Goal: Information Seeking & Learning: Check status

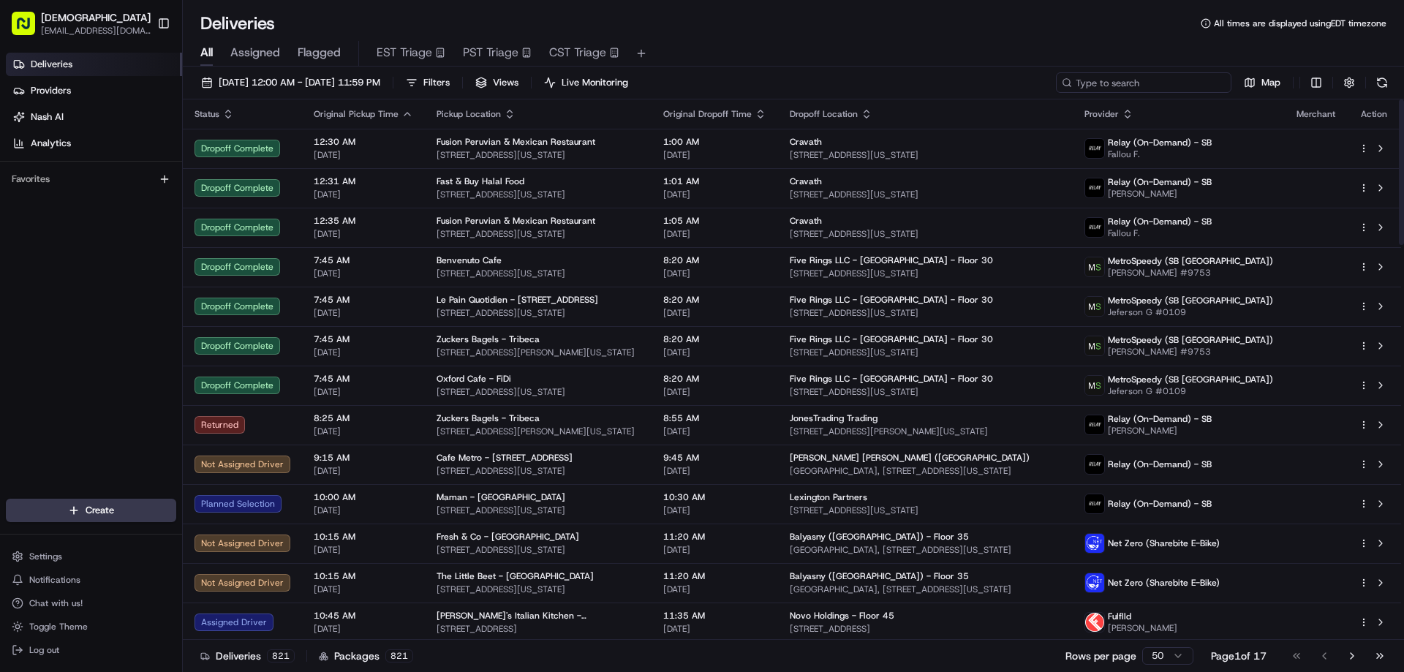
click at [1126, 84] on input at bounding box center [1143, 82] width 175 height 20
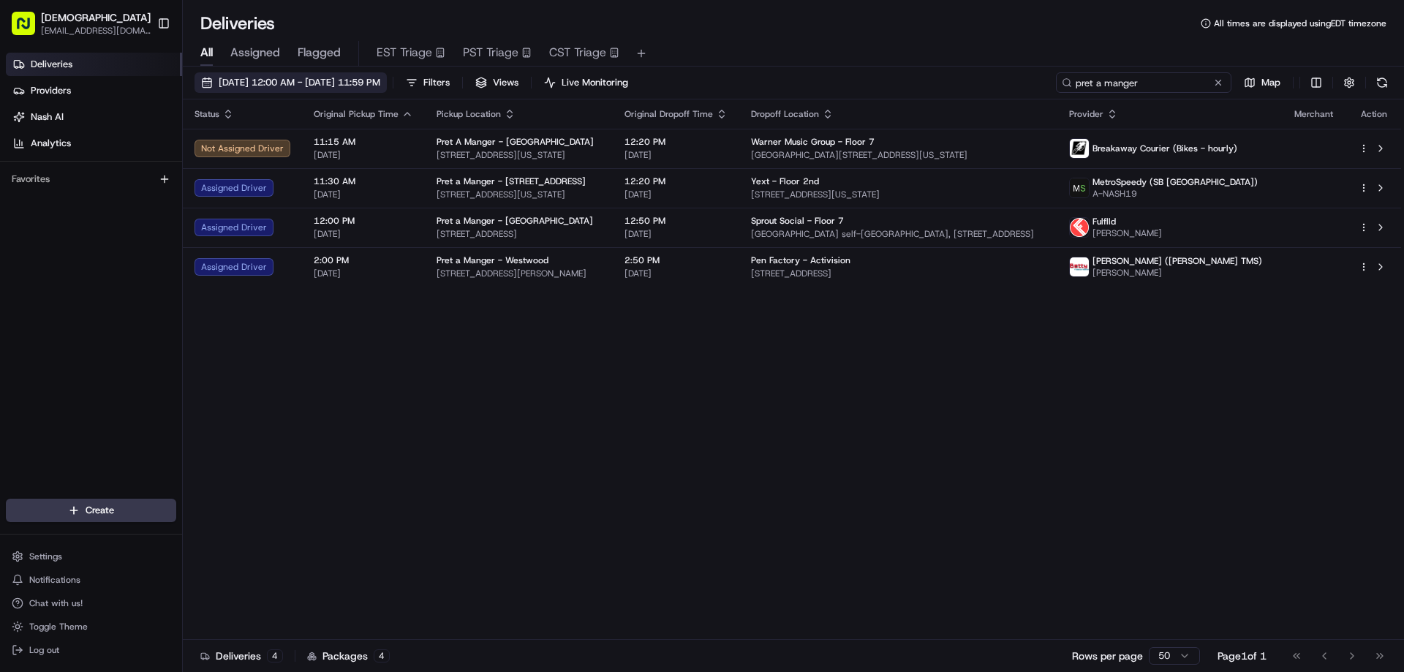
type input "pret a manger"
click at [380, 83] on span "[DATE] 12:00 AM - [DATE] 11:59 PM" at bounding box center [300, 82] width 162 height 13
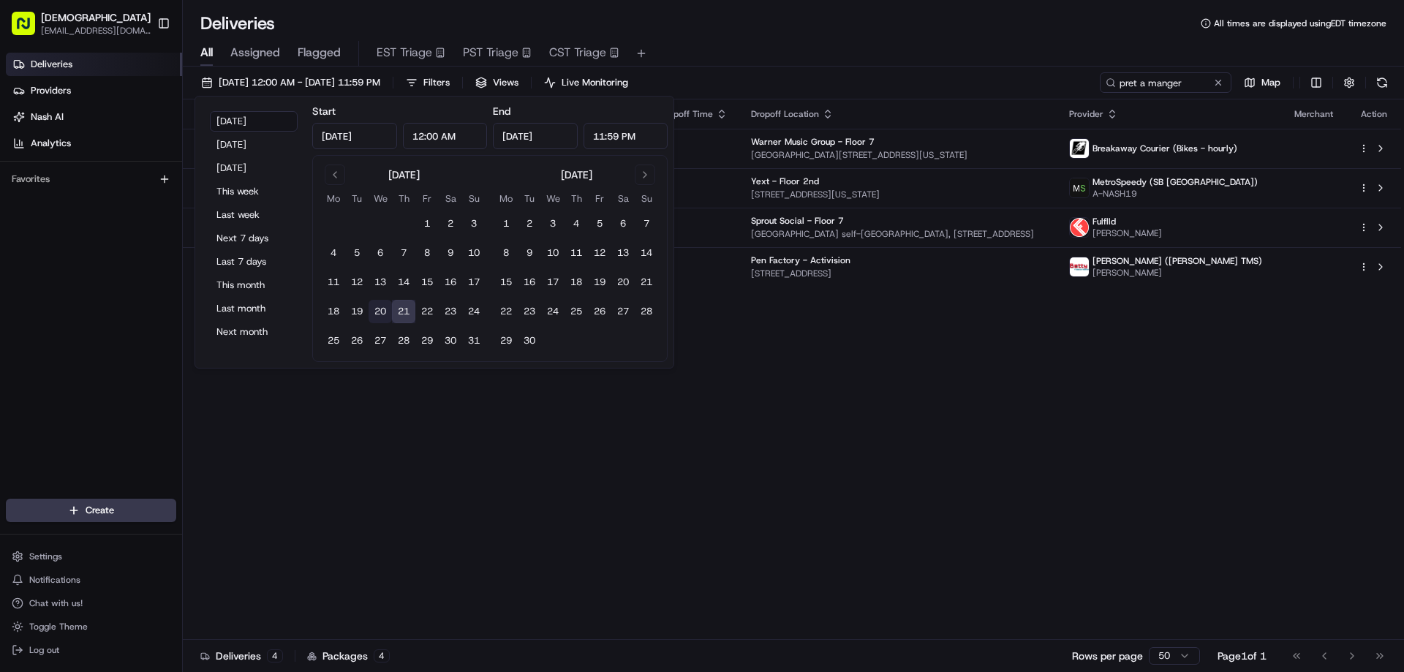
click at [381, 312] on button "20" at bounding box center [380, 311] width 23 height 23
type input "[DATE]"
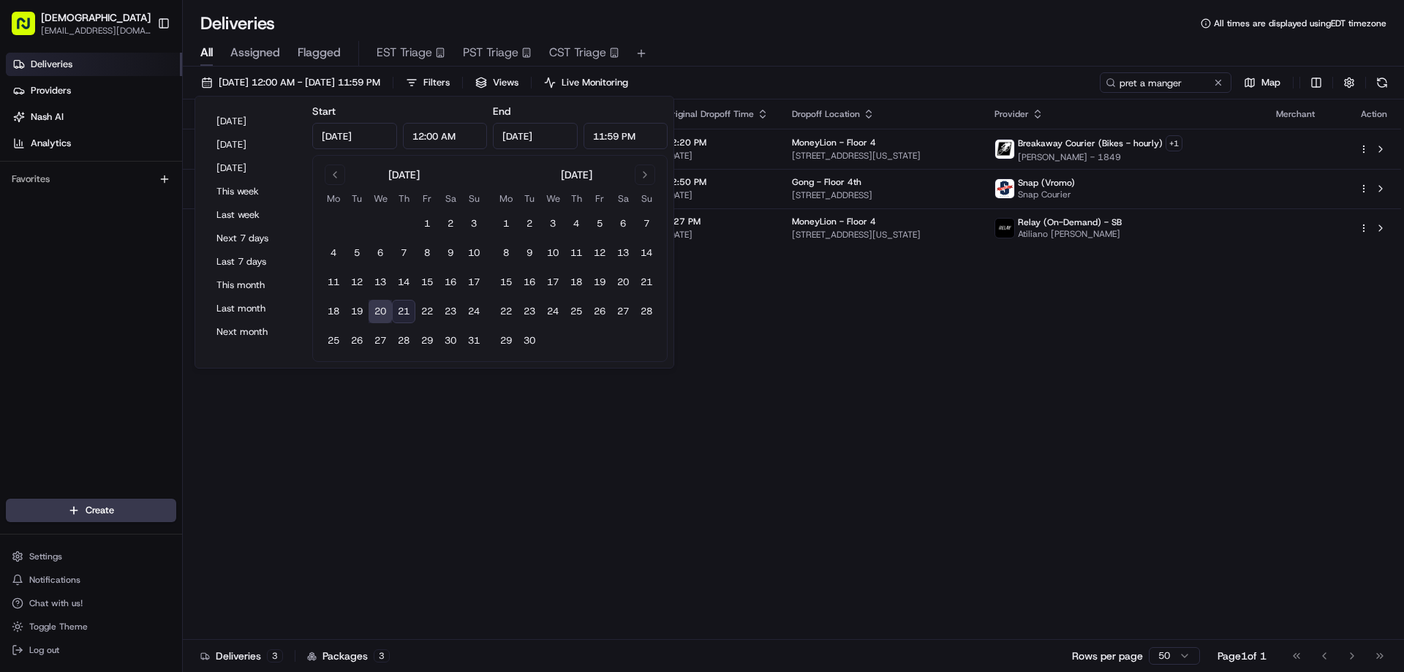
click at [747, 80] on div "[DATE] 12:00 AM - [DATE] 11:59 PM Filters Views Live Monitoring pret a manger M…" at bounding box center [793, 85] width 1221 height 27
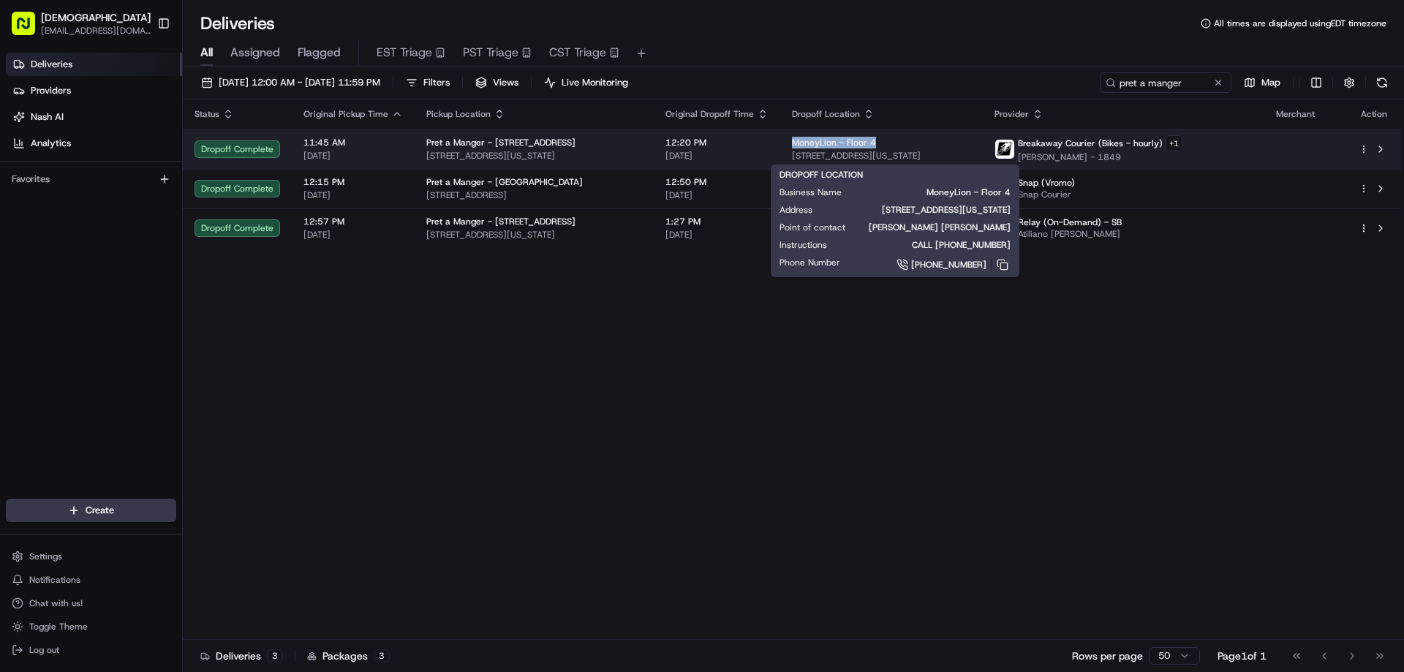
drag, startPoint x: 869, startPoint y: 140, endPoint x: 782, endPoint y: 137, distance: 87.1
click at [782, 137] on td "MoneyLion - Floor 4 [STREET_ADDRESS][US_STATE]" at bounding box center [881, 149] width 203 height 40
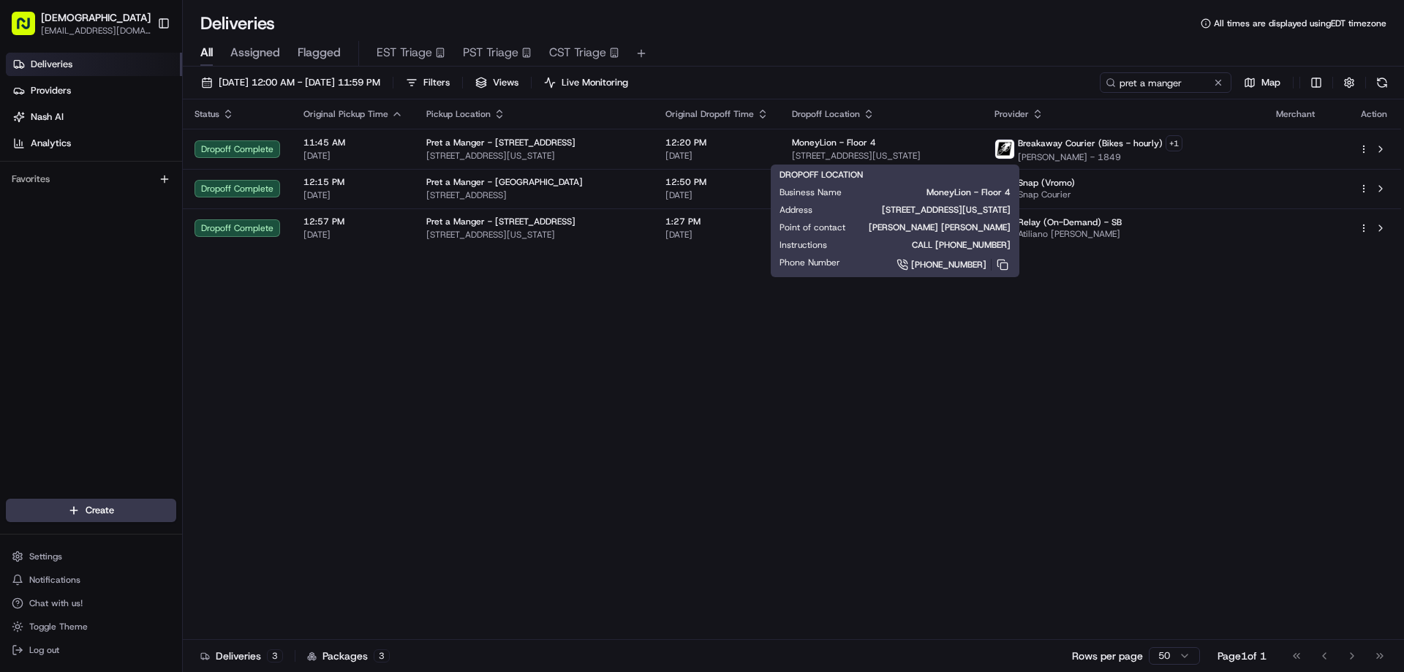
click at [747, 339] on div "Status Original Pickup Time Pickup Location Original Dropoff Time Dropoff Locat…" at bounding box center [792, 369] width 1218 height 540
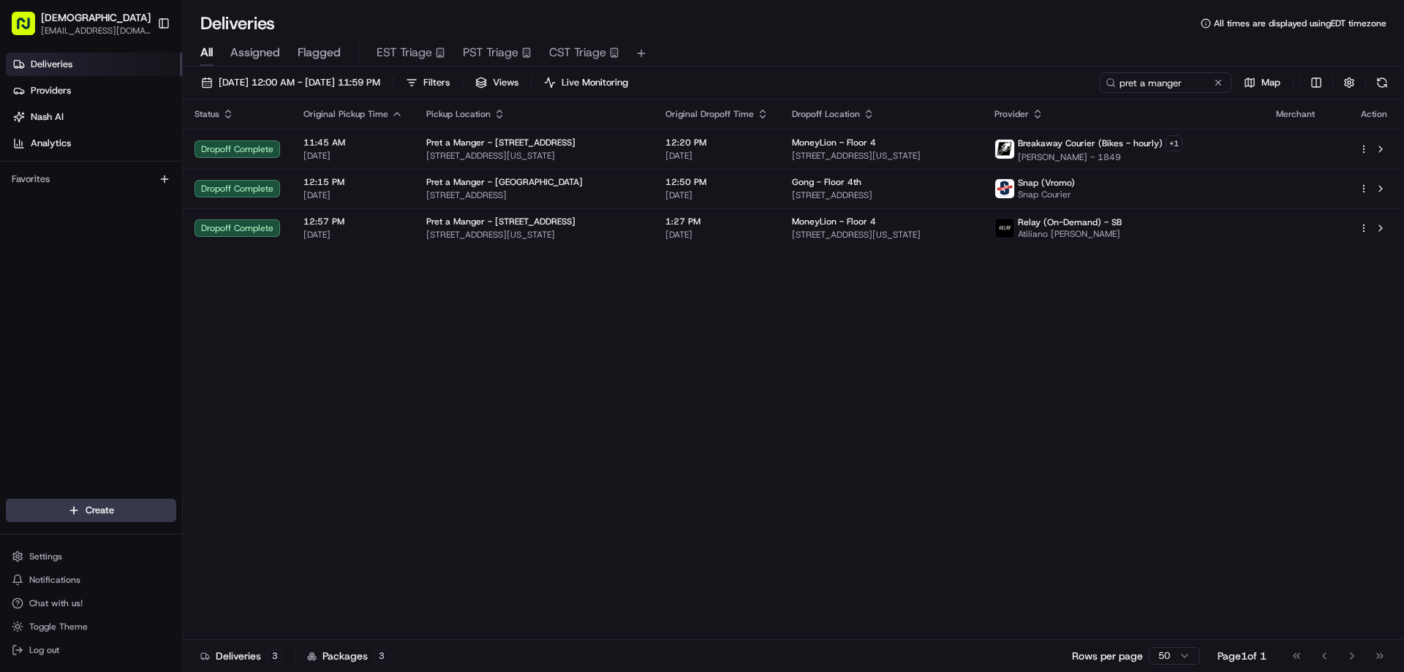
click at [1232, 468] on div "Status Original Pickup Time Pickup Location Original Dropoff Time Dropoff Locat…" at bounding box center [792, 369] width 1218 height 540
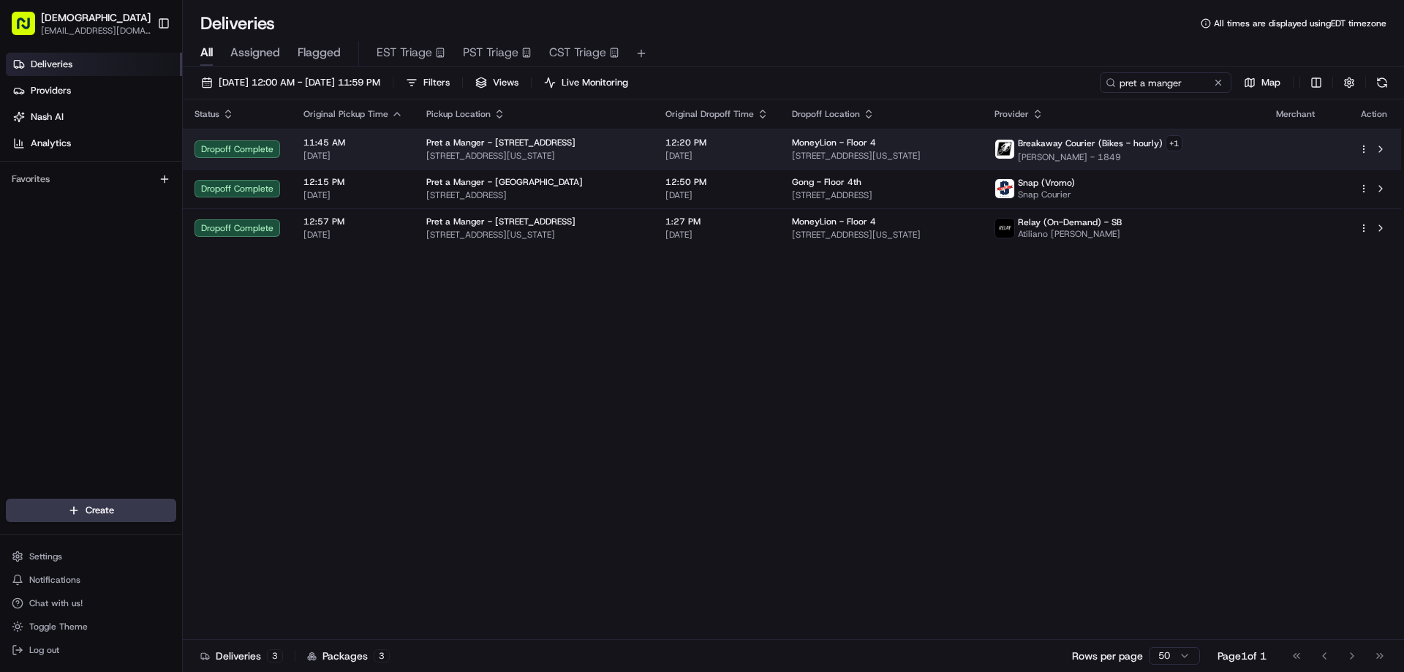
click at [725, 138] on span "12:20 PM" at bounding box center [716, 143] width 103 height 12
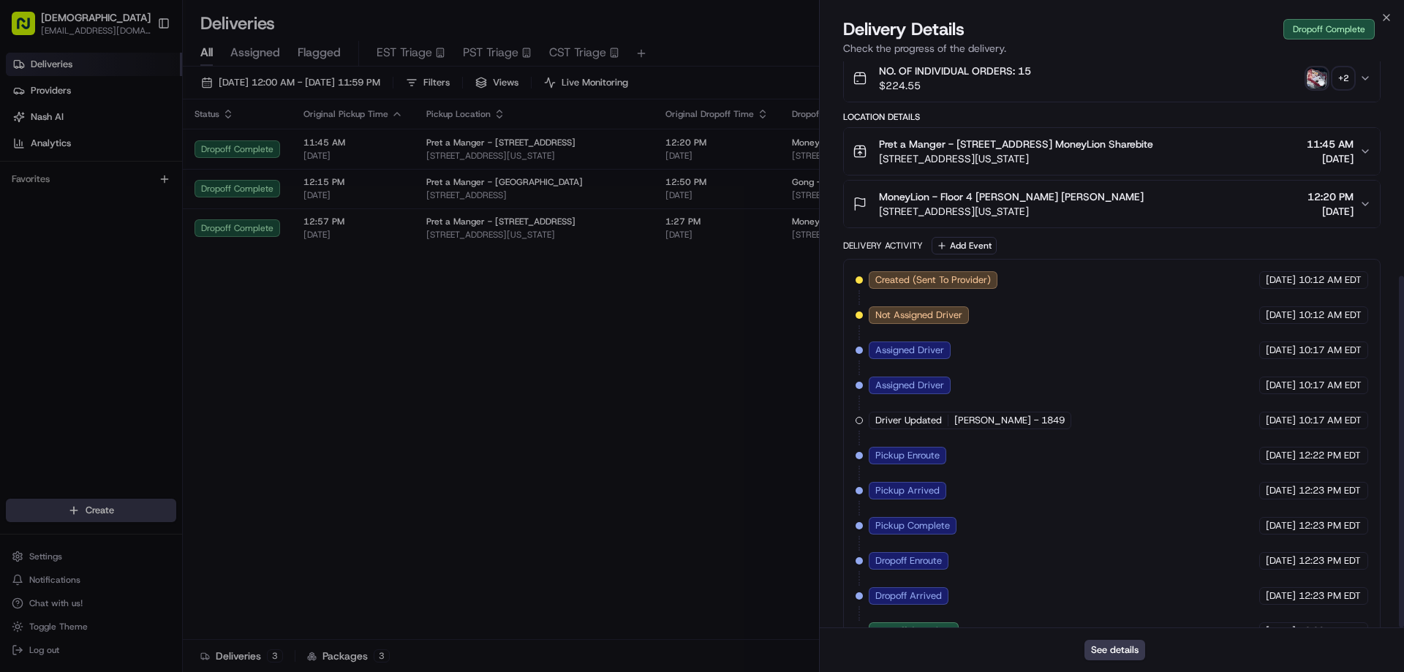
scroll to position [345, 0]
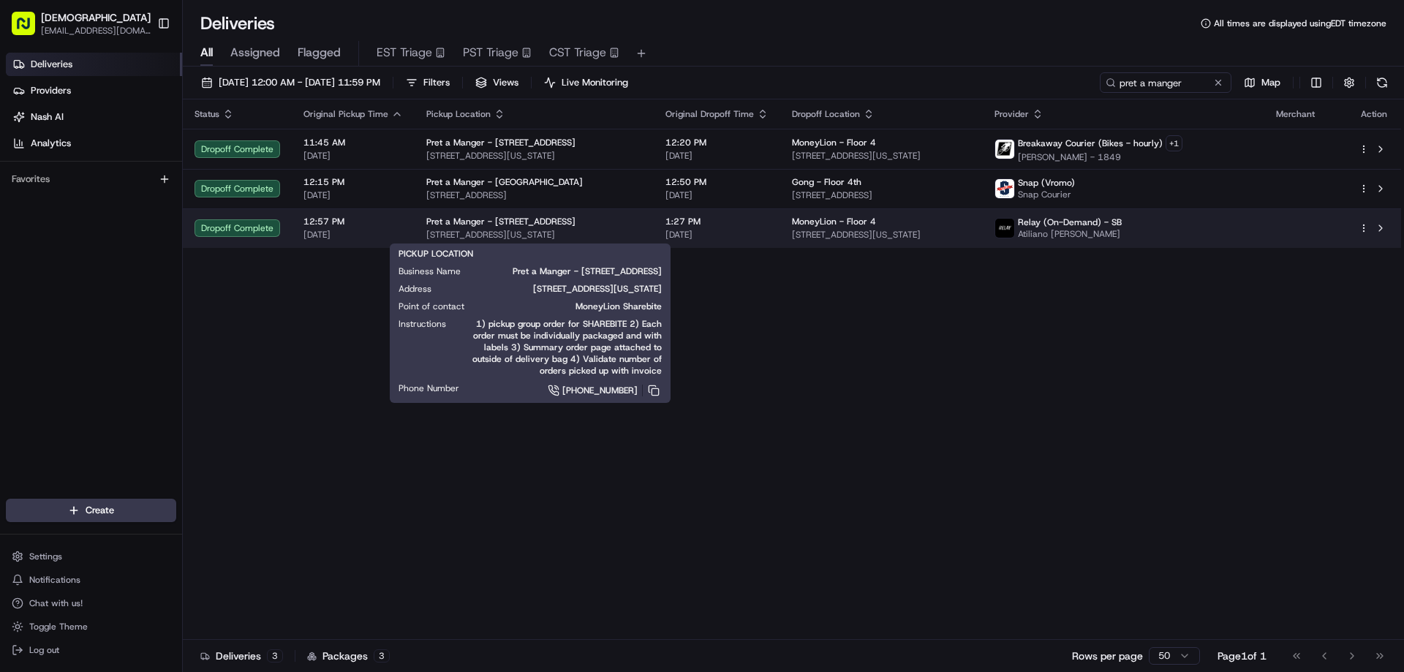
click at [623, 230] on span "[STREET_ADDRESS][US_STATE]" at bounding box center [534, 235] width 216 height 12
click at [602, 231] on span "[STREET_ADDRESS][US_STATE]" at bounding box center [534, 235] width 216 height 12
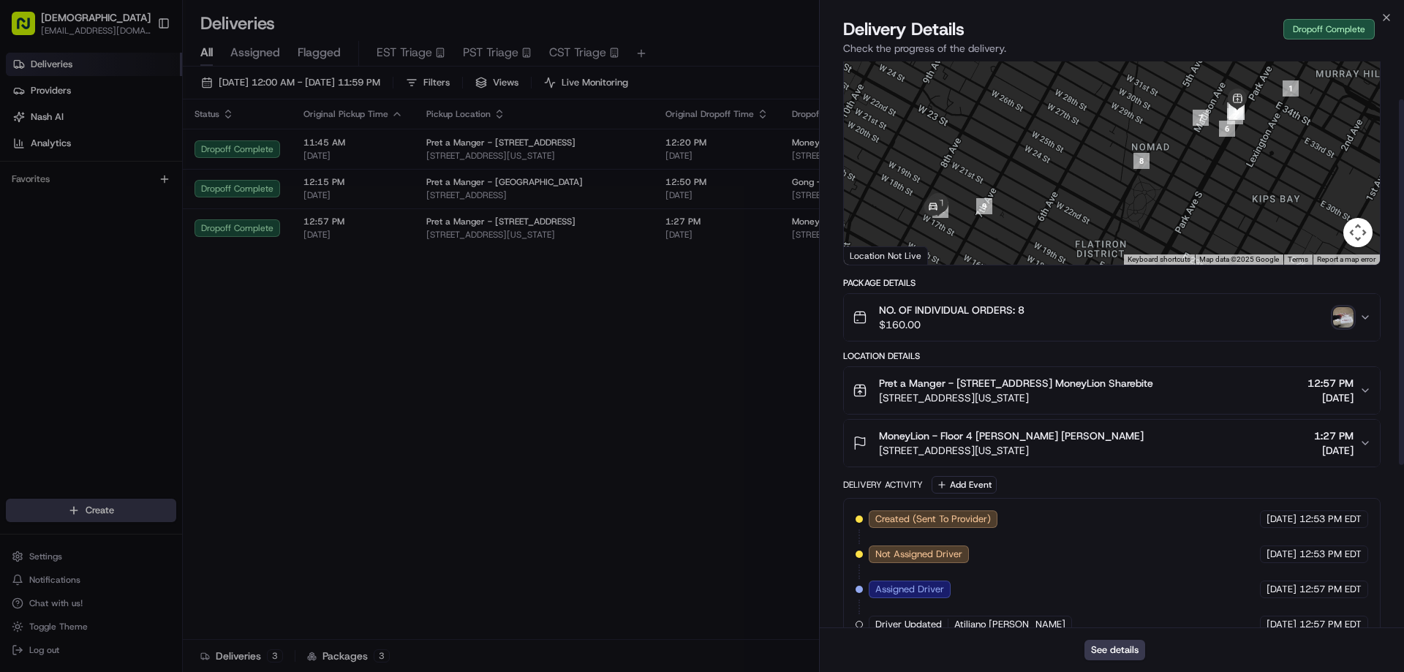
scroll to position [73, 0]
drag, startPoint x: 742, startPoint y: 338, endPoint x: 755, endPoint y: 313, distance: 27.8
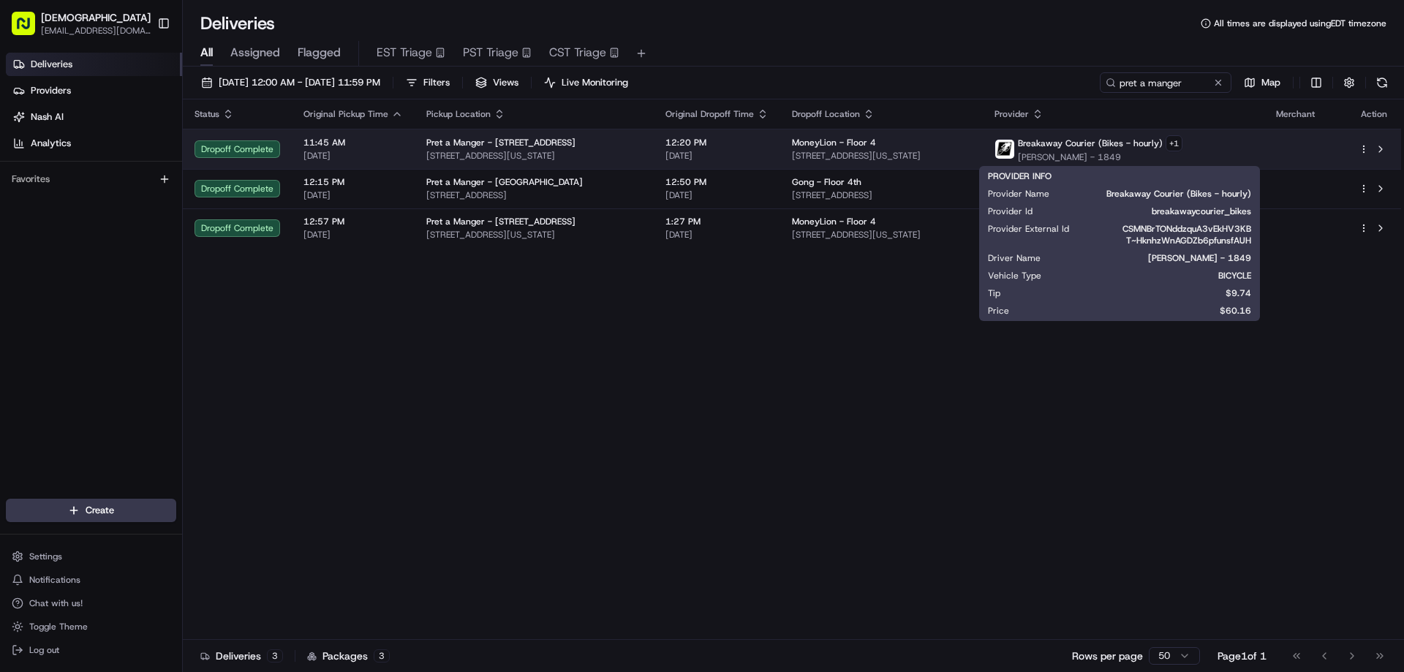
drag, startPoint x: 1131, startPoint y: 153, endPoint x: 1095, endPoint y: 153, distance: 36.6
click at [1122, 153] on span "[PERSON_NAME] - 1849" at bounding box center [1100, 157] width 165 height 12
click at [1106, 153] on span "[PERSON_NAME] - 1849" at bounding box center [1100, 157] width 165 height 12
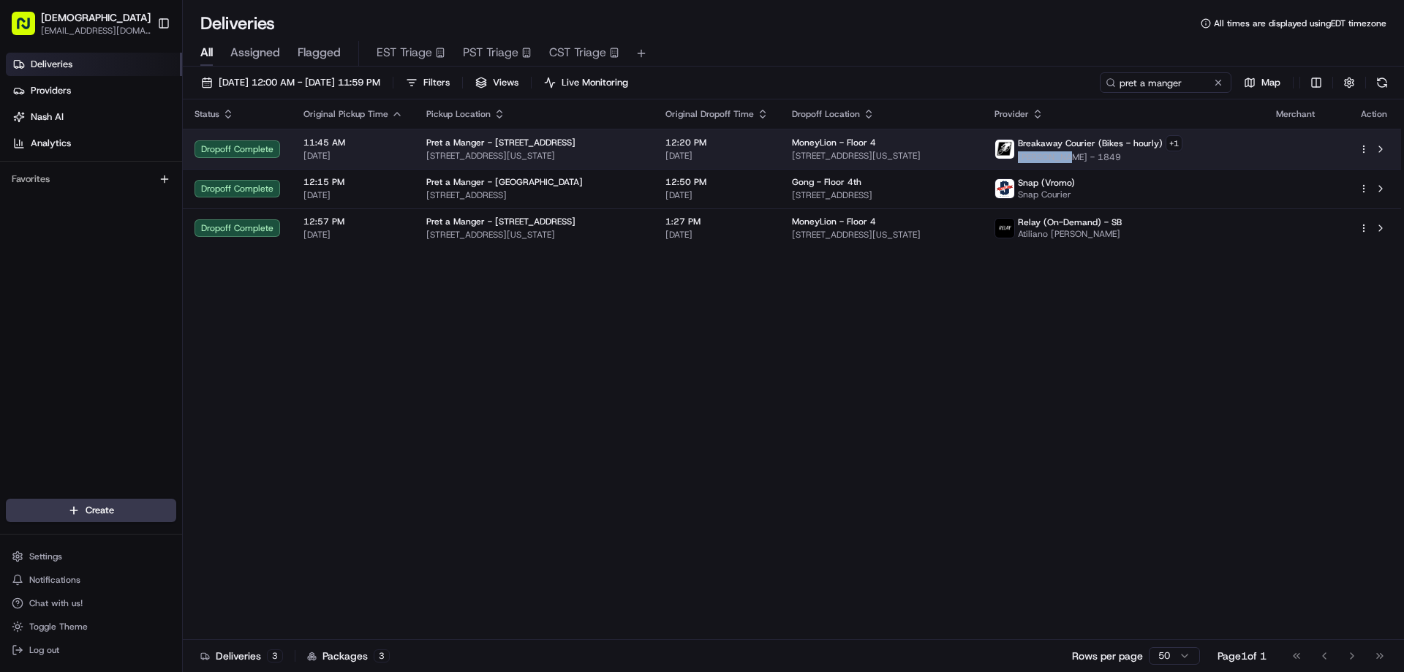
drag, startPoint x: 1095, startPoint y: 153, endPoint x: 1050, endPoint y: 153, distance: 44.6
click at [1050, 153] on div "Breakaway Courier (Bikes - hourly) + 1 [PERSON_NAME] - 1849" at bounding box center [1088, 149] width 188 height 28
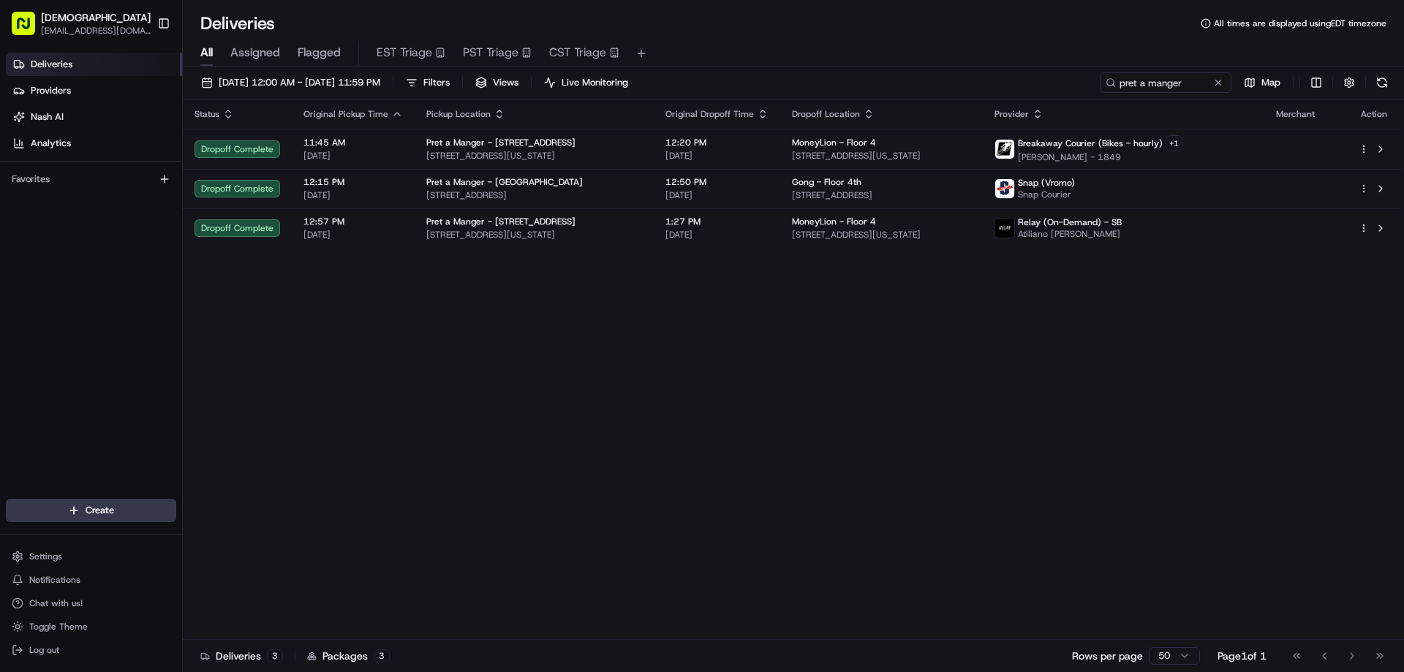
click at [1174, 270] on div "Status Original Pickup Time Pickup Location Original Dropoff Time Dropoff Locat…" at bounding box center [792, 369] width 1218 height 540
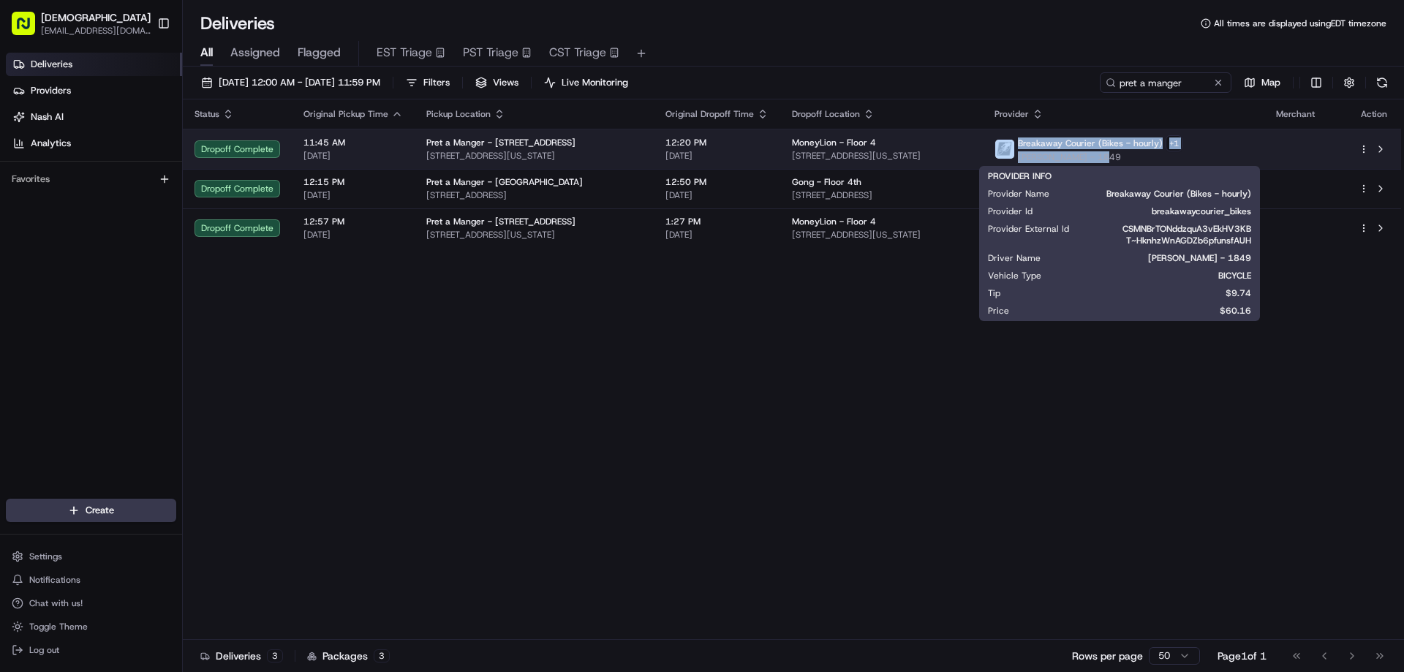
drag, startPoint x: 1133, startPoint y: 157, endPoint x: 1059, endPoint y: 154, distance: 73.9
click at [1052, 155] on span "[PERSON_NAME] - 1849" at bounding box center [1100, 157] width 165 height 12
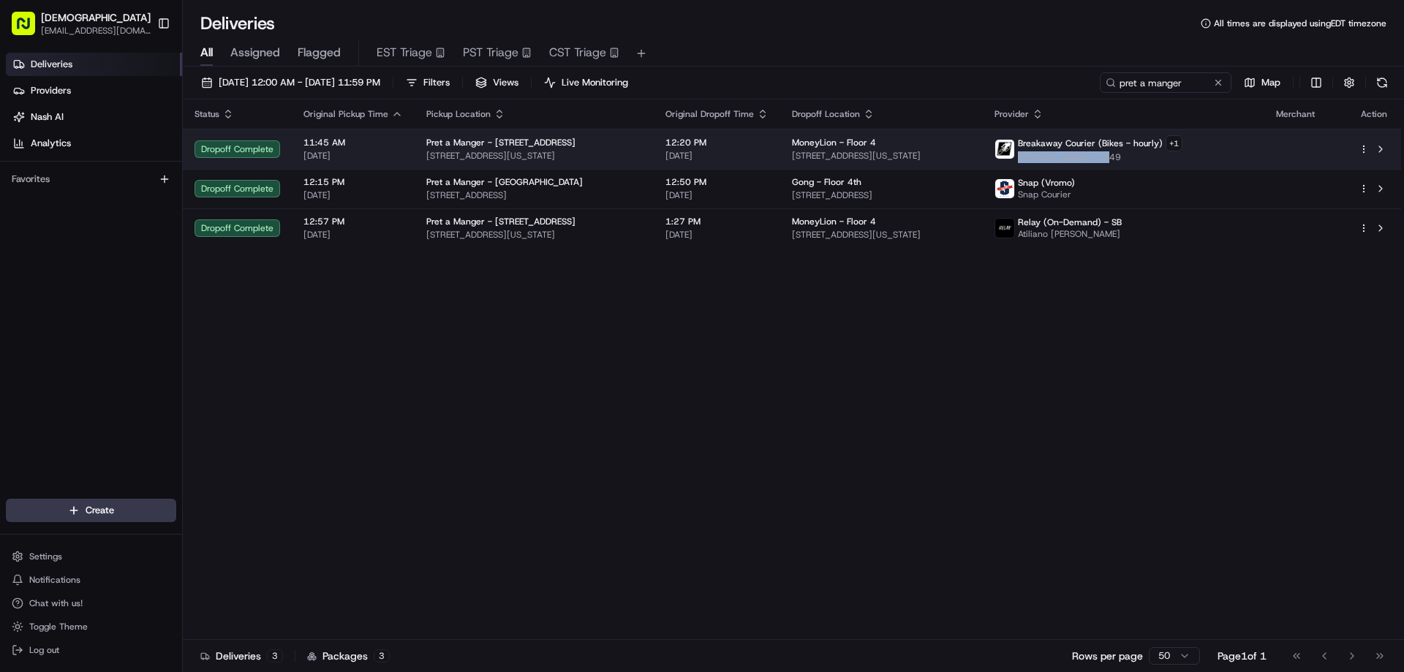
copy span "[PERSON_NAME]"
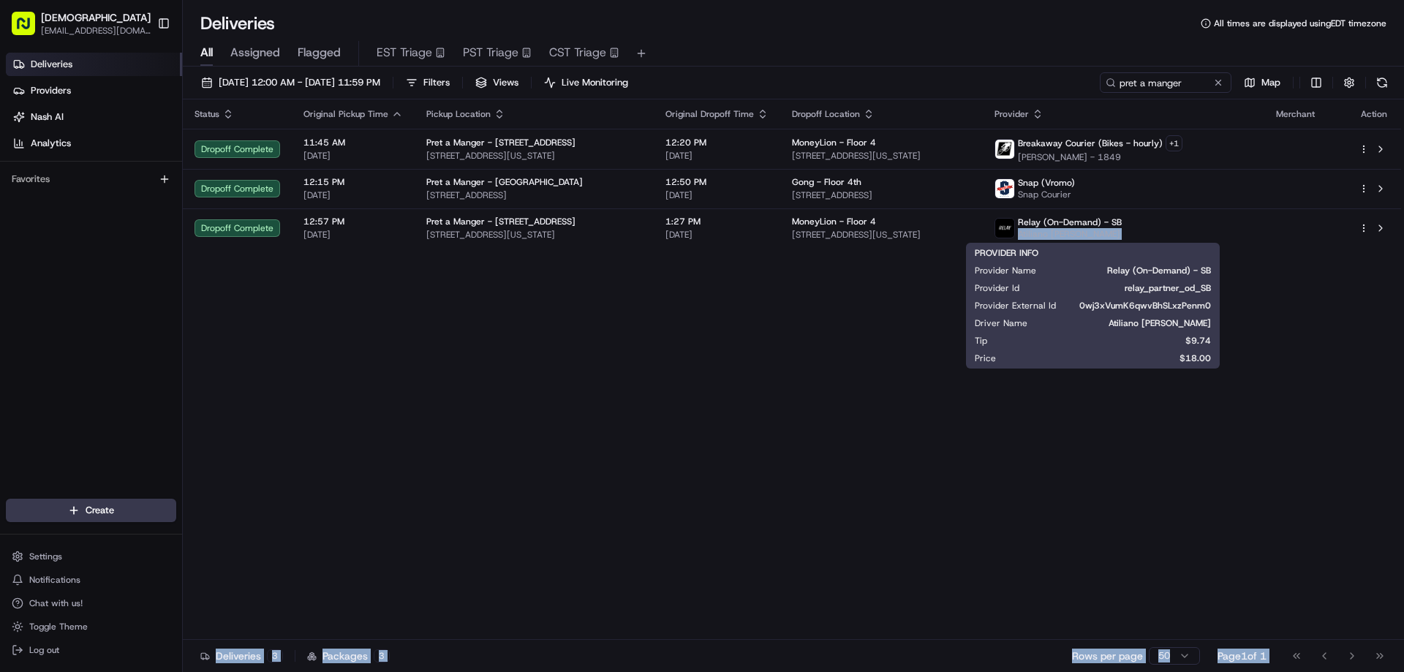
click at [1198, 479] on div "Status Original Pickup Time Pickup Location Original Dropoff Time Dropoff Locat…" at bounding box center [792, 369] width 1218 height 540
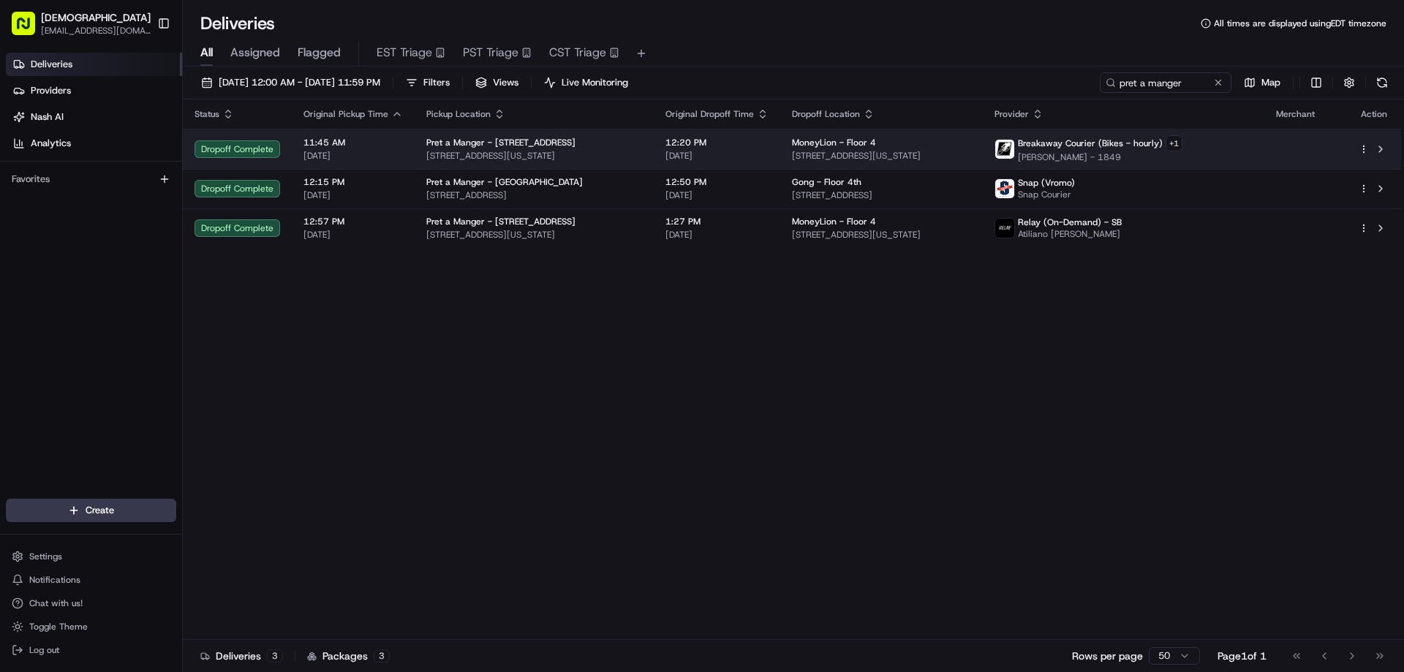
click at [585, 153] on span "[STREET_ADDRESS][US_STATE]" at bounding box center [534, 156] width 216 height 12
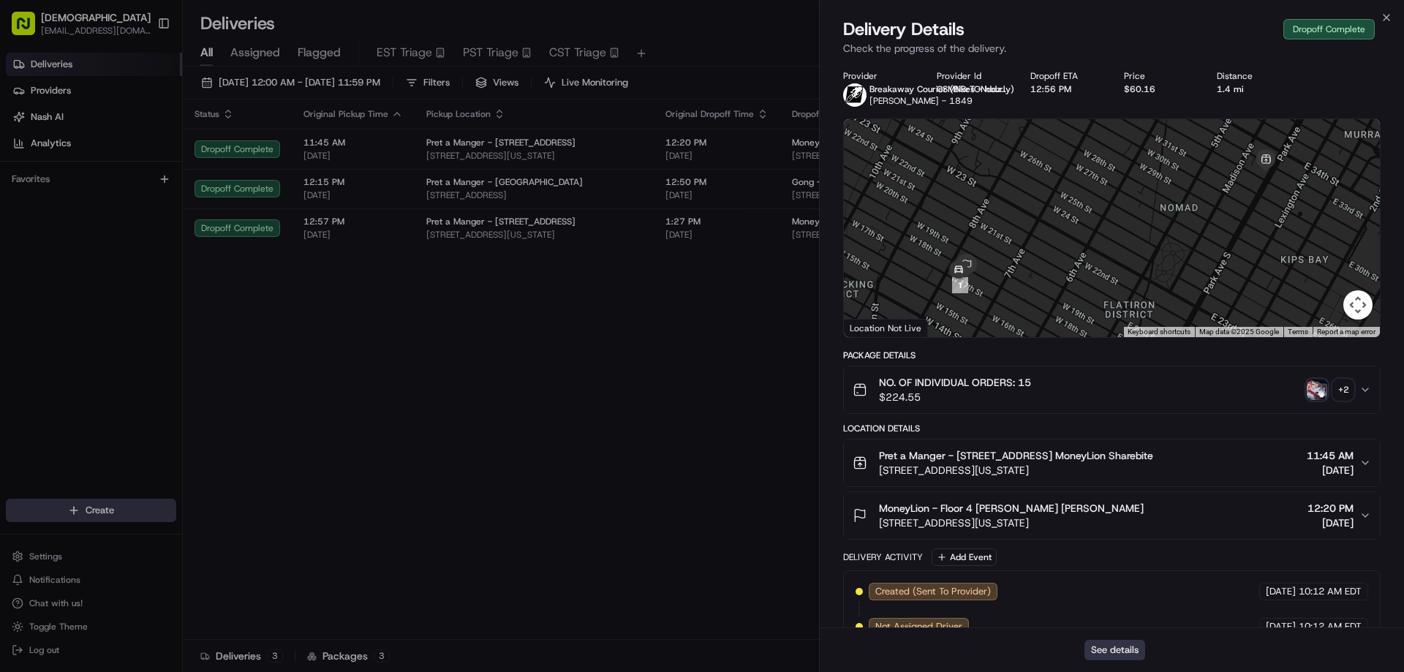
click at [1137, 649] on button "See details" at bounding box center [1114, 650] width 61 height 20
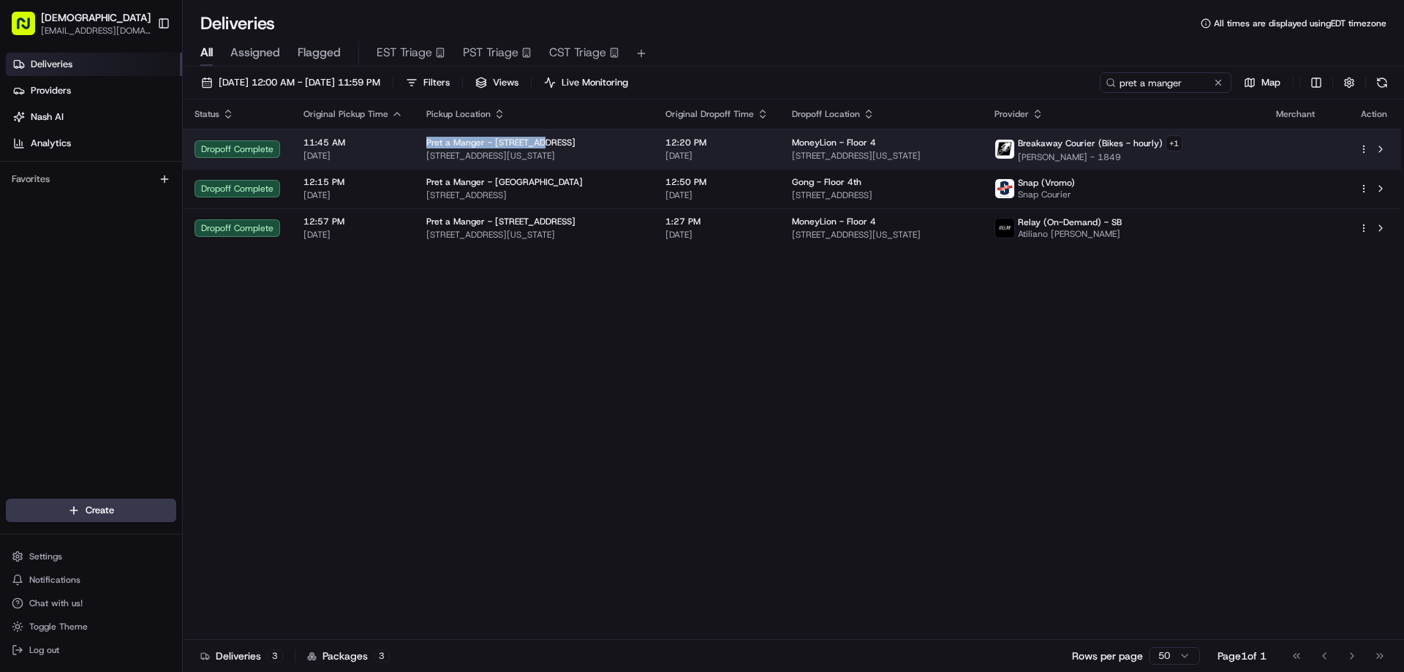
drag, startPoint x: 539, startPoint y: 138, endPoint x: 423, endPoint y: 138, distance: 115.5
click at [426, 138] on div "Pret a Manger - [STREET_ADDRESS]" at bounding box center [534, 143] width 216 height 12
copy span "Pret a Manger - [STREET_ADDRESS]"
drag, startPoint x: 1127, startPoint y: 140, endPoint x: 1052, endPoint y: 140, distance: 74.6
click at [1052, 140] on span "Breakaway Courier (Bikes - hourly)" at bounding box center [1090, 143] width 145 height 12
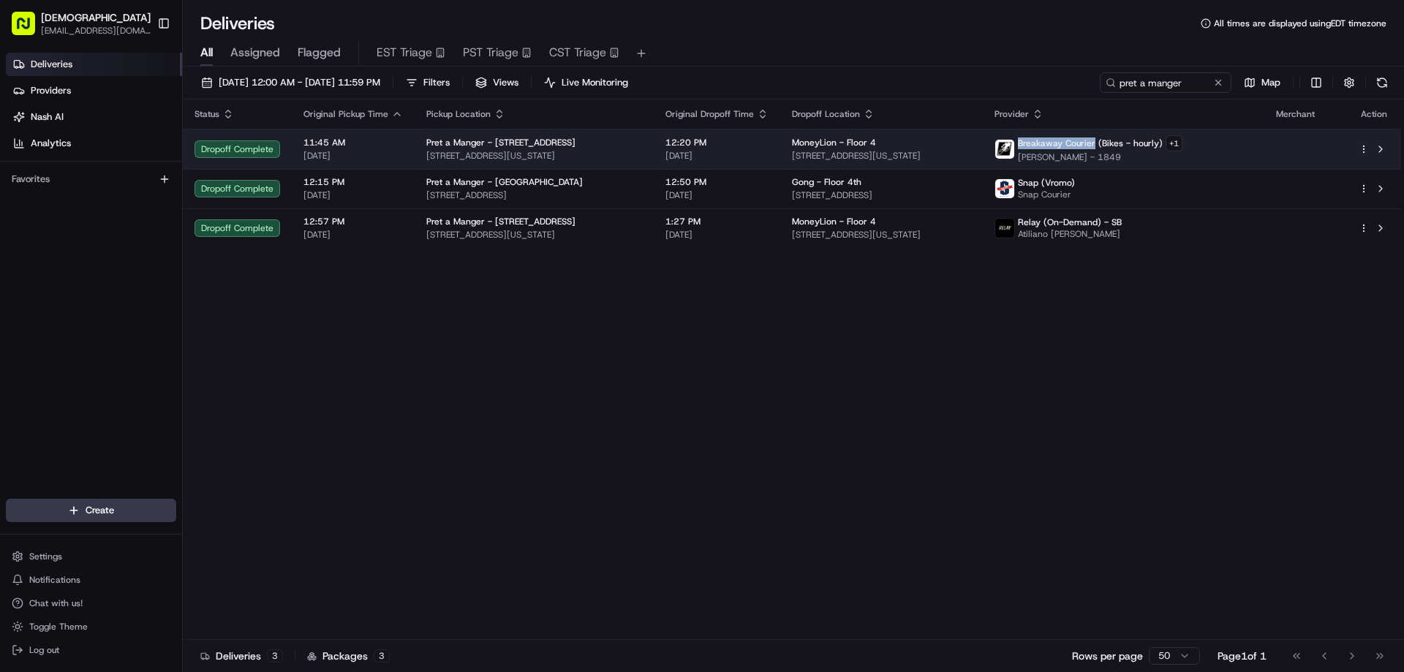
copy span "Breakaway Courier"
